Goal: Task Accomplishment & Management: Use online tool/utility

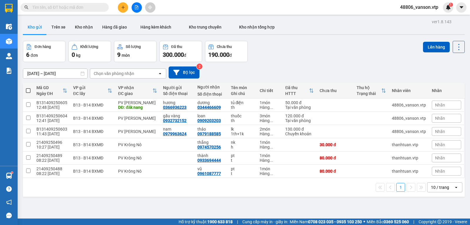
click at [92, 9] on input "text" at bounding box center [66, 7] width 69 height 6
type input "kn"
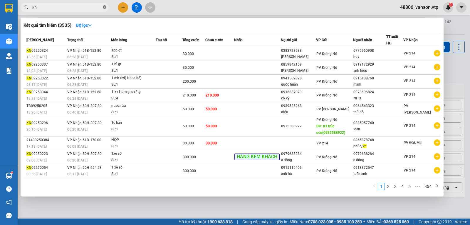
click at [105, 8] on icon "close-circle" at bounding box center [105, 7] width 4 height 4
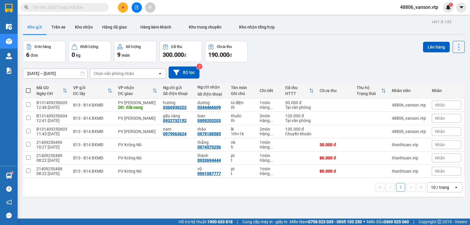
click at [135, 7] on icon "file-add" at bounding box center [136, 7] width 3 height 4
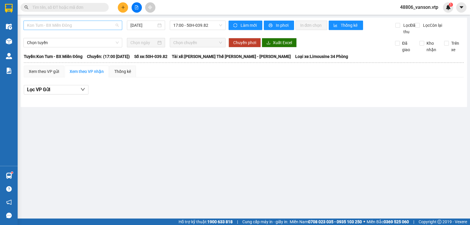
click at [75, 25] on span "Kon Tum - BX Miền Đông" at bounding box center [73, 25] width 92 height 9
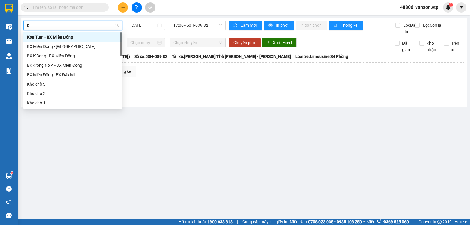
type input "kn"
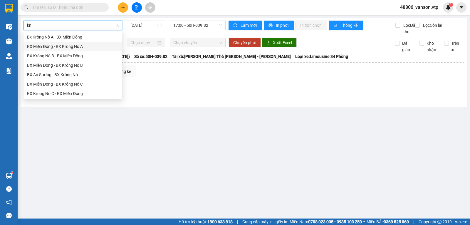
click at [76, 47] on div "BX Miền Đông - BX Krông Nô A" at bounding box center [73, 46] width 92 height 6
type input "[DATE]"
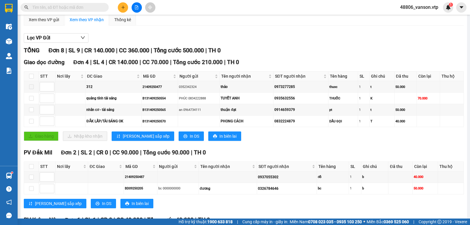
scroll to position [29, 0]
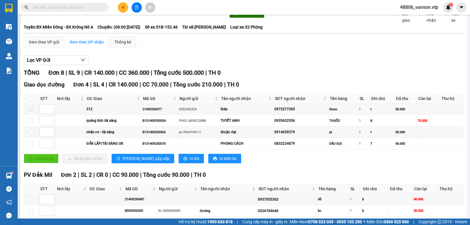
click at [93, 9] on input "text" at bounding box center [66, 7] width 69 height 6
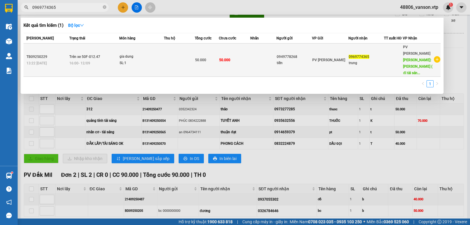
type input "0969774365"
click at [262, 52] on td at bounding box center [263, 60] width 26 height 33
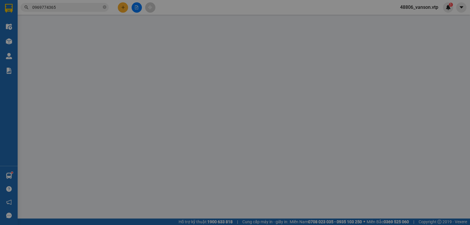
type input "0949778268"
type input "tiến"
type input "0969774365"
type input "trung"
type input "[PERSON_NAME] ( đi [PERSON_NAME]"
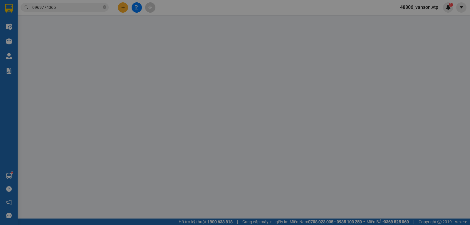
type input "50.000"
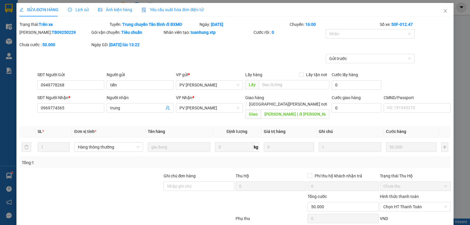
type input "2.500"
click at [444, 12] on icon "close" at bounding box center [445, 11] width 3 height 4
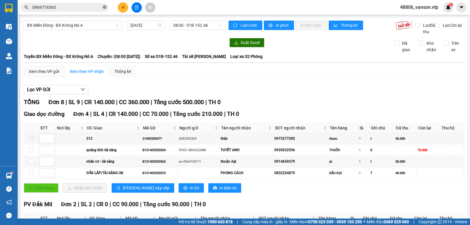
click at [103, 7] on icon "close-circle" at bounding box center [105, 7] width 4 height 4
click at [78, 3] on span at bounding box center [65, 7] width 88 height 9
click at [79, 8] on input "text" at bounding box center [66, 7] width 69 height 6
type input "cj"
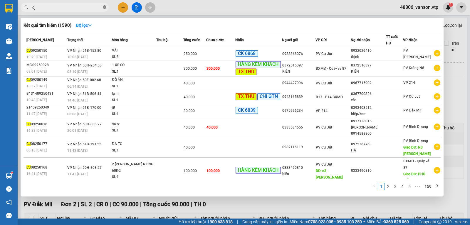
click at [104, 8] on icon "close-circle" at bounding box center [105, 7] width 4 height 4
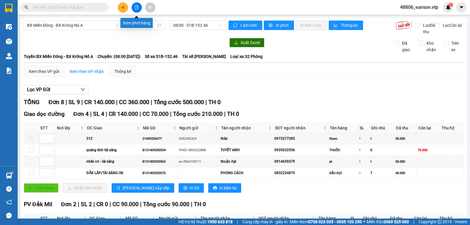
click at [137, 8] on icon "file-add" at bounding box center [136, 7] width 3 height 4
click at [87, 24] on span "BX Miền Đông - BX Krông Nô A" at bounding box center [73, 25] width 92 height 9
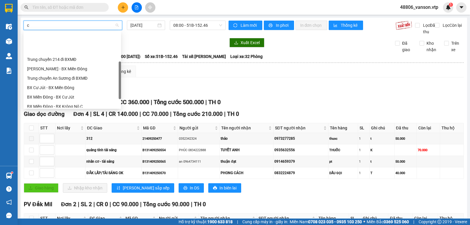
type input "cj"
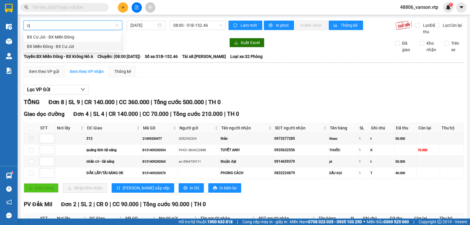
click at [68, 46] on div "BX Miền Đông - BX Cư Jút" at bounding box center [72, 46] width 91 height 6
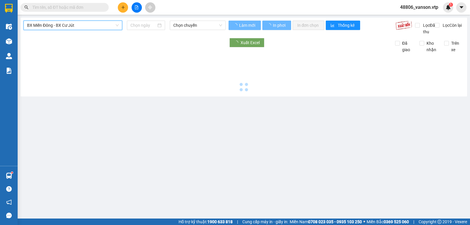
type input "[DATE]"
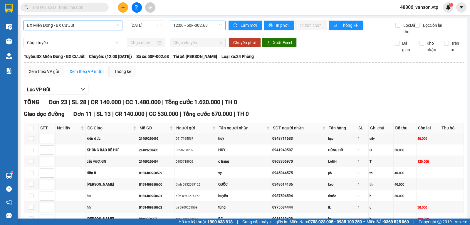
click at [210, 25] on span "12:00 - 50F-002.68" at bounding box center [197, 25] width 49 height 9
click at [207, 45] on div "12:00 - 50F-002.68" at bounding box center [195, 46] width 46 height 6
click at [88, 6] on input "text" at bounding box center [66, 7] width 69 height 6
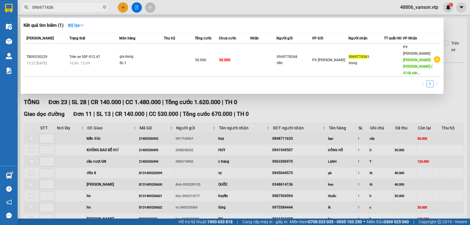
type input "0969774365"
click at [103, 8] on icon "close-circle" at bounding box center [105, 7] width 4 height 4
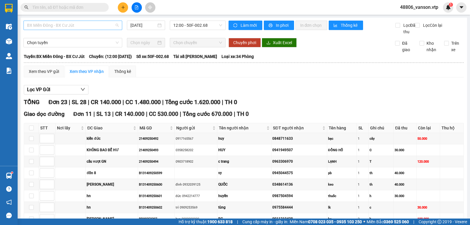
click at [98, 23] on span "BX Miền Đông - BX Cư Jút" at bounding box center [73, 25] width 92 height 9
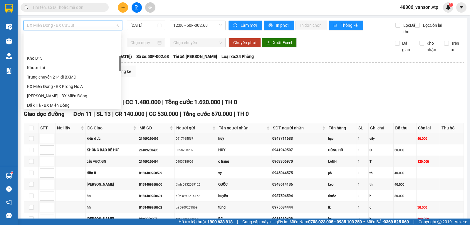
scroll to position [81, 0]
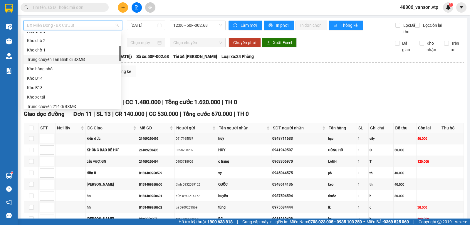
drag, startPoint x: 69, startPoint y: 60, endPoint x: 130, endPoint y: 44, distance: 63.0
click at [71, 59] on div "Trung chuyển Tân Bình đi BXMĐ" at bounding box center [72, 59] width 91 height 6
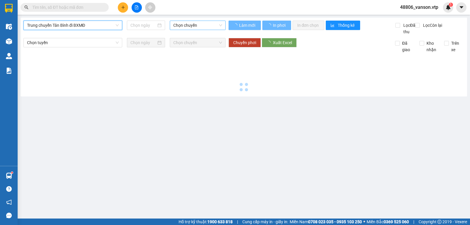
click at [208, 28] on span "Chọn chuyến" at bounding box center [197, 25] width 49 height 9
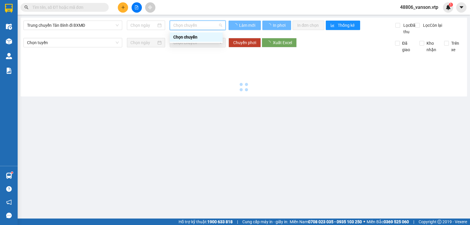
type input "[DATE]"
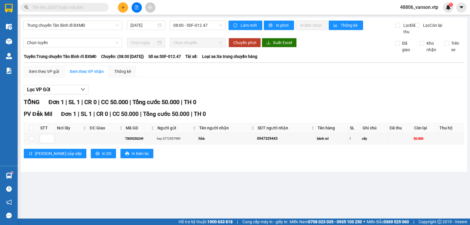
click at [292, 103] on div "Lọc VP Gửi [PERSON_NAME] 1 | SL 1 | CR 0 | CC 50.000 | [PERSON_NAME] 50.000 | …" at bounding box center [244, 123] width 440 height 83
click at [30, 130] on input "checkbox" at bounding box center [31, 128] width 5 height 5
checkbox input "true"
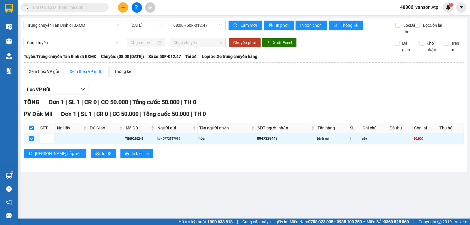
checkbox input "true"
click at [33, 130] on input "checkbox" at bounding box center [31, 128] width 5 height 5
checkbox input "false"
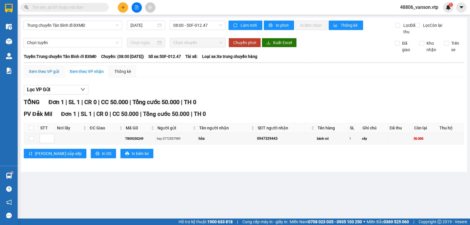
click at [48, 75] on div "Xem theo VP gửi" at bounding box center [44, 71] width 30 height 6
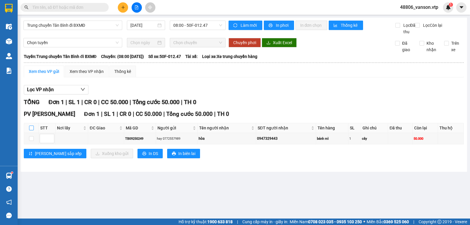
click at [30, 130] on input "checkbox" at bounding box center [31, 128] width 5 height 5
checkbox input "true"
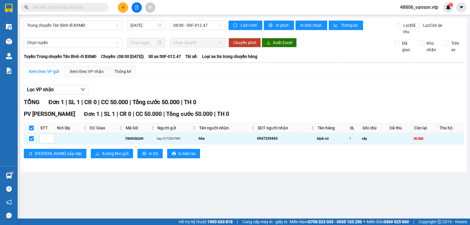
checkbox input "true"
click at [102, 157] on span "Xuống kho gửi" at bounding box center [115, 153] width 26 height 6
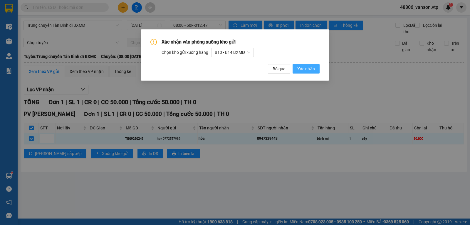
click at [312, 68] on span "Xác nhận" at bounding box center [306, 69] width 18 height 6
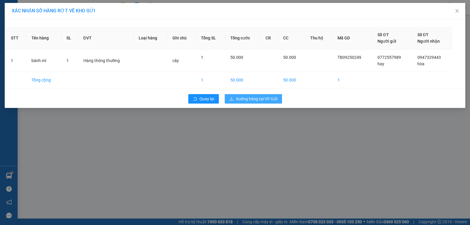
click at [253, 97] on span "Xuống hàng tại VP Gửi" at bounding box center [256, 99] width 41 height 6
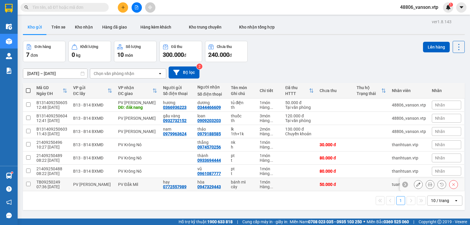
click at [38, 187] on div "07:36 [DATE]" at bounding box center [51, 186] width 31 height 5
checkbox input "true"
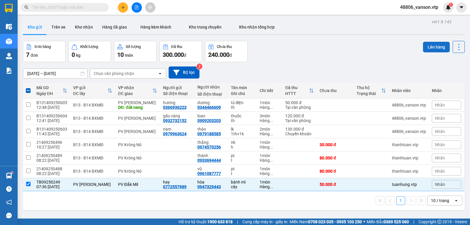
click at [430, 48] on button "Lên hàng" at bounding box center [436, 47] width 27 height 11
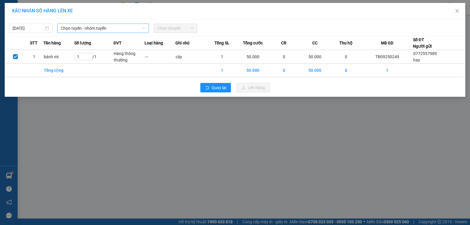
click at [136, 31] on span "Chọn tuyến - nhóm tuyến" at bounding box center [103, 28] width 85 height 9
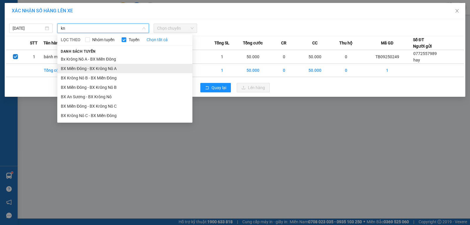
type input "kn"
click at [114, 67] on li "BX Miền Đông - BX Krông Nô A" at bounding box center [124, 68] width 135 height 9
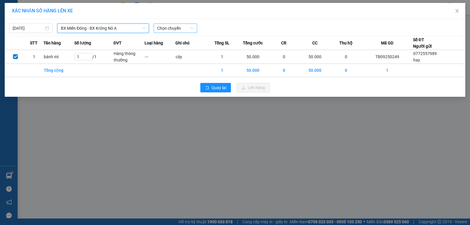
click at [174, 28] on span "Chọn chuyến" at bounding box center [175, 28] width 36 height 9
click at [130, 27] on span "BX Miền Đông - BX Krông Nô A" at bounding box center [103, 28] width 85 height 9
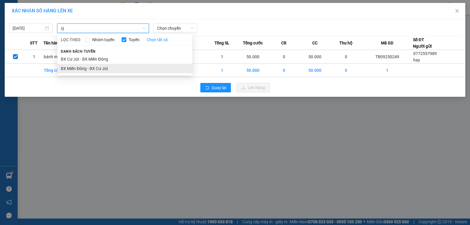
type input "cj"
click at [96, 69] on li "BX Miền Đông - BX Cư Jút" at bounding box center [124, 68] width 135 height 9
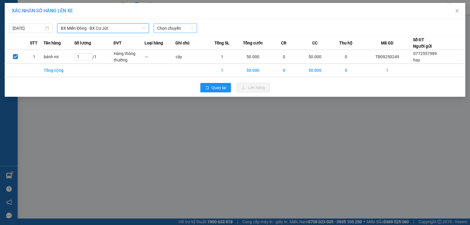
click at [164, 32] on span "Chọn chuyến" at bounding box center [175, 28] width 36 height 9
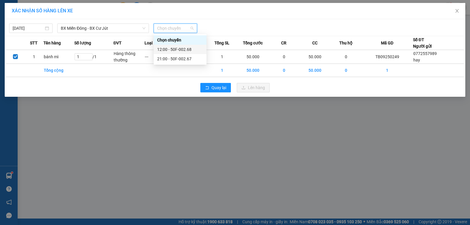
click at [180, 49] on div "12:00 - 50F-002.68" at bounding box center [180, 49] width 46 height 6
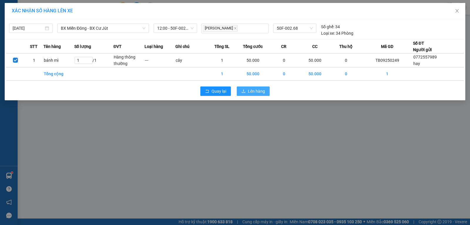
click at [255, 93] on span "Lên hàng" at bounding box center [256, 91] width 17 height 6
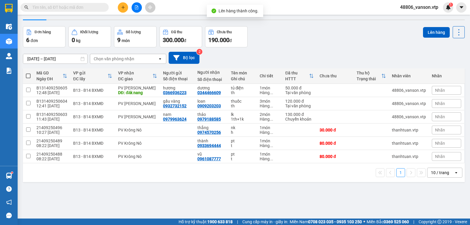
scroll to position [27, 0]
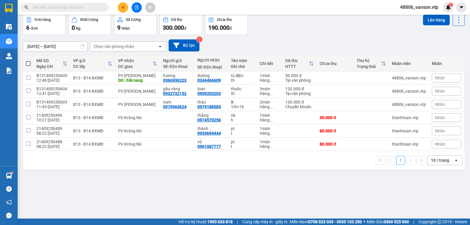
click at [97, 9] on input "text" at bounding box center [66, 7] width 69 height 6
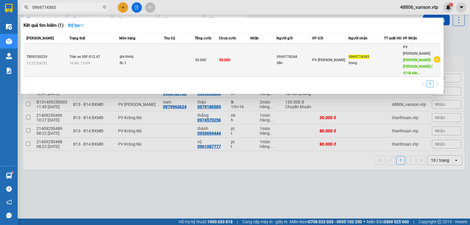
type input "0969774365"
click at [206, 58] on span "50.000" at bounding box center [200, 60] width 11 height 4
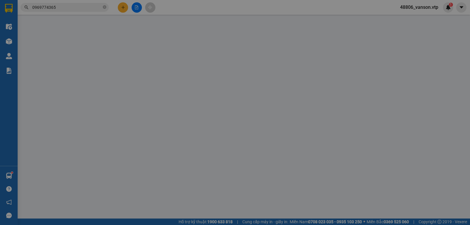
type input "0949778268"
type input "tiến"
type input "0969774365"
type input "trung"
type input "[PERSON_NAME] ( đi [PERSON_NAME]"
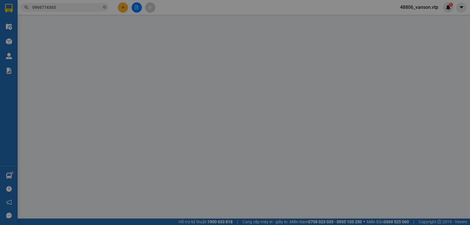
type input "50.000"
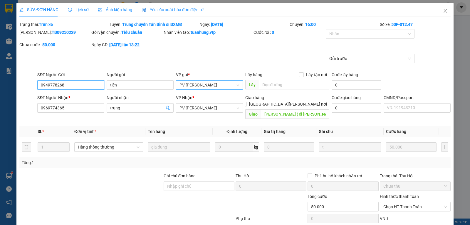
type input "2.500"
click at [443, 9] on icon "close" at bounding box center [445, 11] width 5 height 5
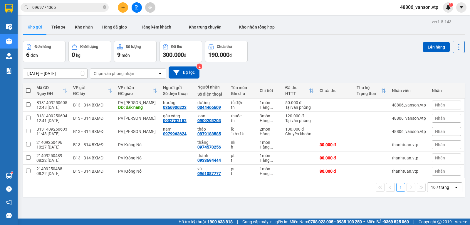
click at [82, 9] on input "0969774365" at bounding box center [66, 7] width 69 height 6
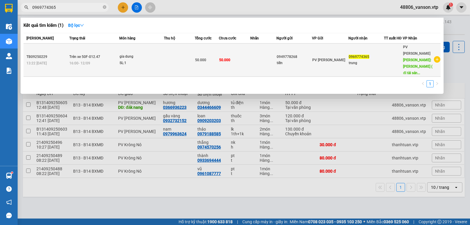
click at [163, 53] on div "gia dung" at bounding box center [142, 56] width 44 height 6
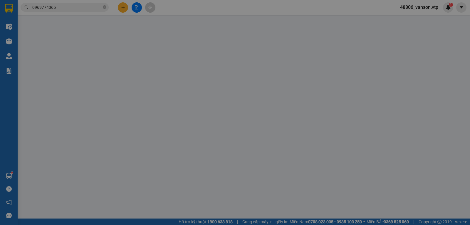
type input "0949778268"
type input "tiến"
type input "0969774365"
type input "trung"
type input "[PERSON_NAME] ( đi [PERSON_NAME]"
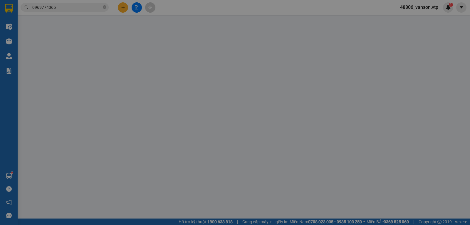
type input "50.000"
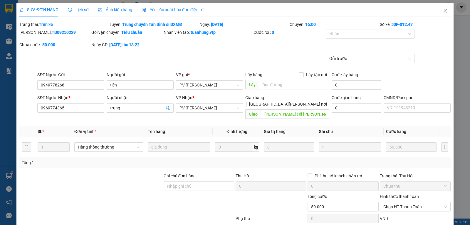
type input "2.500"
click at [444, 11] on icon "close" at bounding box center [445, 11] width 3 height 4
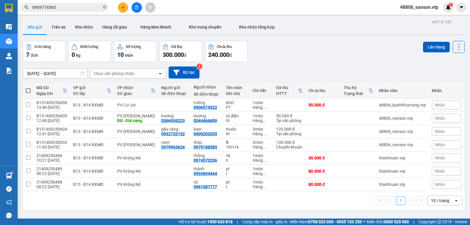
click at [136, 6] on icon "file-add" at bounding box center [137, 7] width 4 height 4
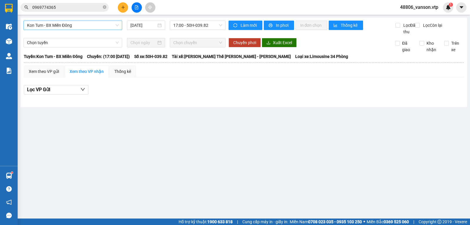
click at [78, 25] on span "Kon Tum - BX Miền Đông" at bounding box center [73, 25] width 92 height 9
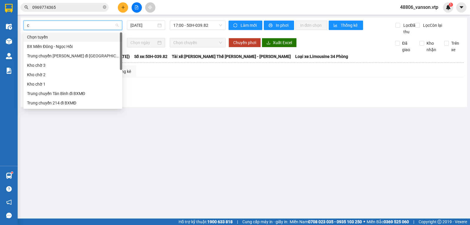
type input "cj"
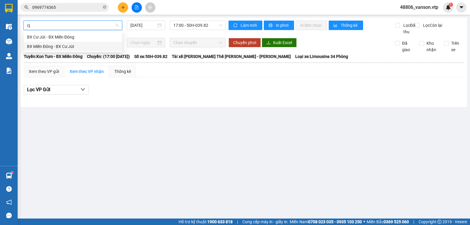
click at [75, 47] on div "BX Miền Đông - BX Cư Jút" at bounding box center [73, 46] width 92 height 6
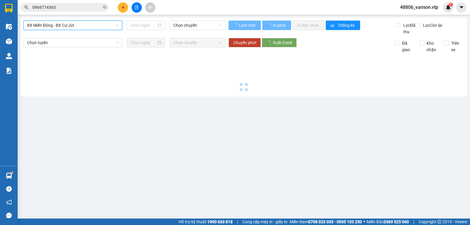
type input "[DATE]"
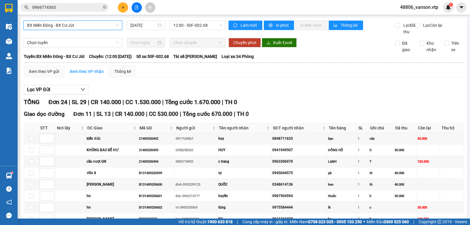
click at [97, 24] on span "BX Miền Đông - BX Cư Jút" at bounding box center [73, 25] width 92 height 9
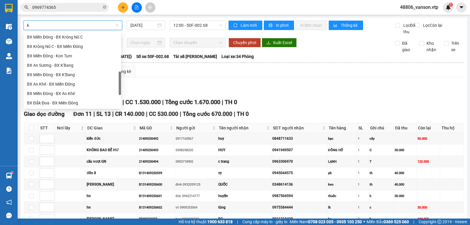
type input "kn"
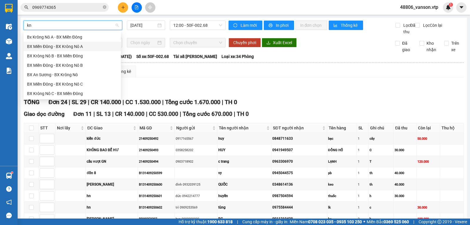
click at [79, 45] on div "BX Miền Đông - BX Krông Nô A" at bounding box center [72, 46] width 91 height 6
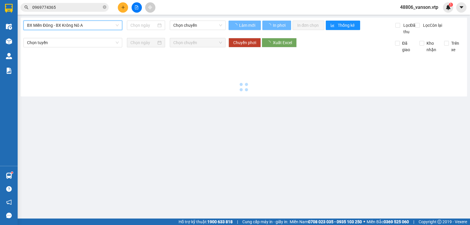
type input "[DATE]"
